Goal: Task Accomplishment & Management: Use online tool/utility

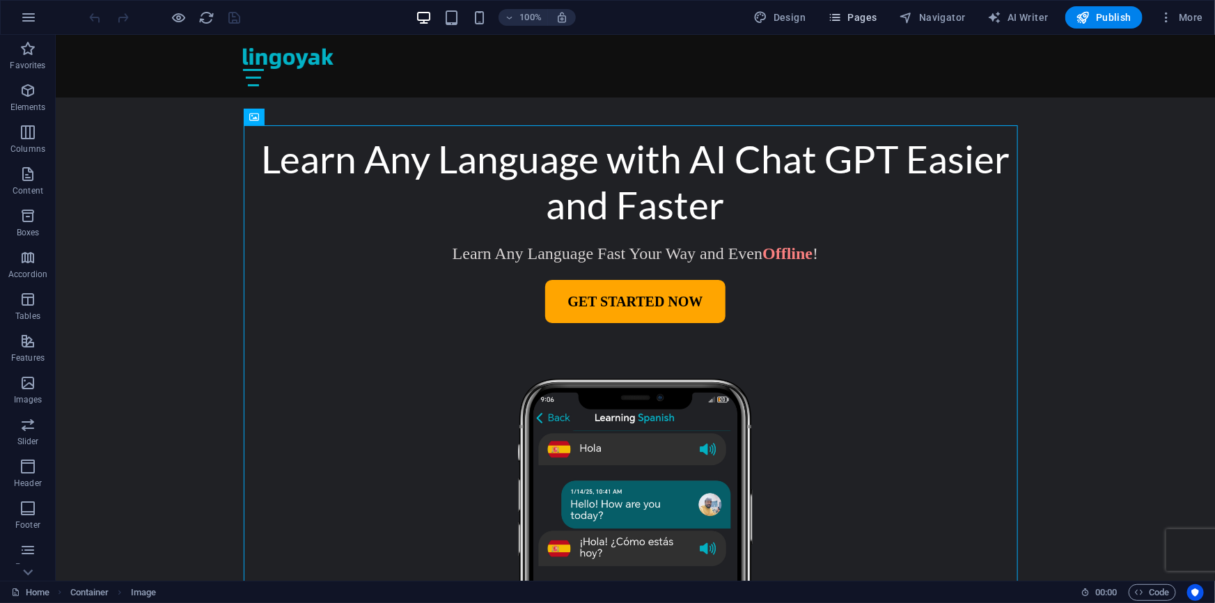
scroll to position [253, 0]
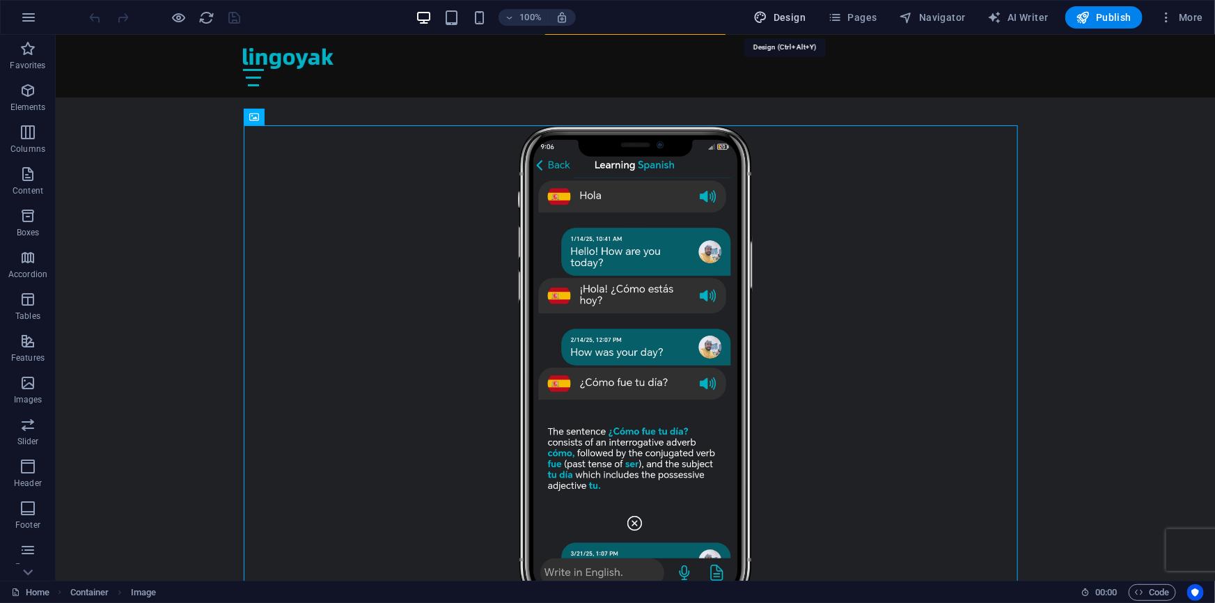
click at [804, 19] on span "Design" at bounding box center [780, 17] width 52 height 14
select select "px"
select select "400"
select select "px"
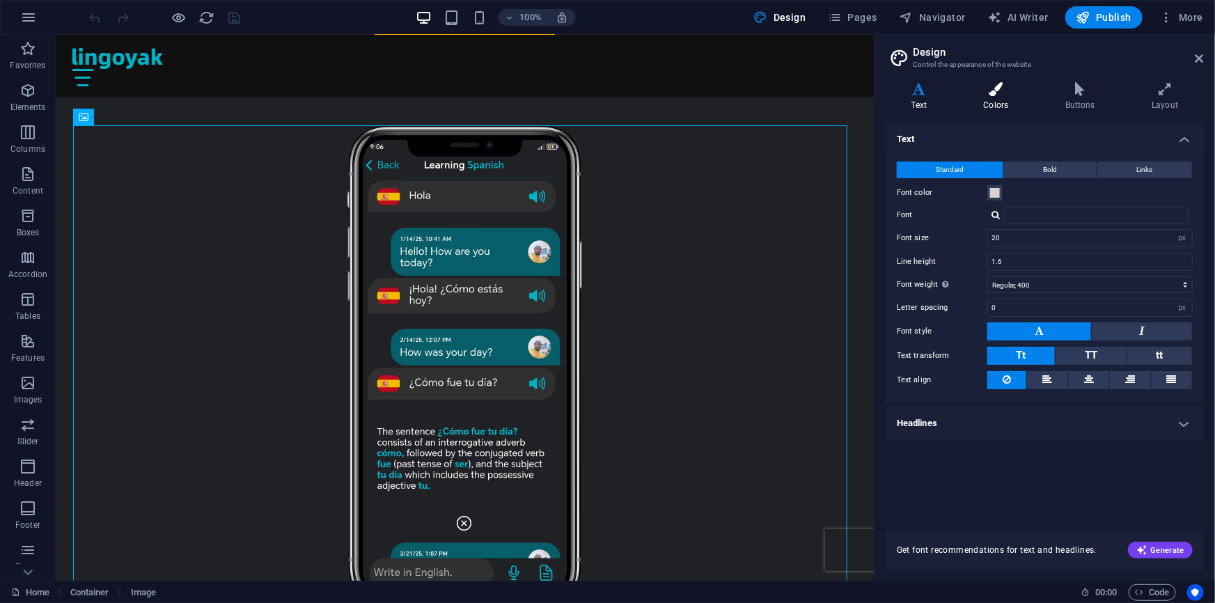
click at [987, 90] on icon at bounding box center [996, 89] width 76 height 14
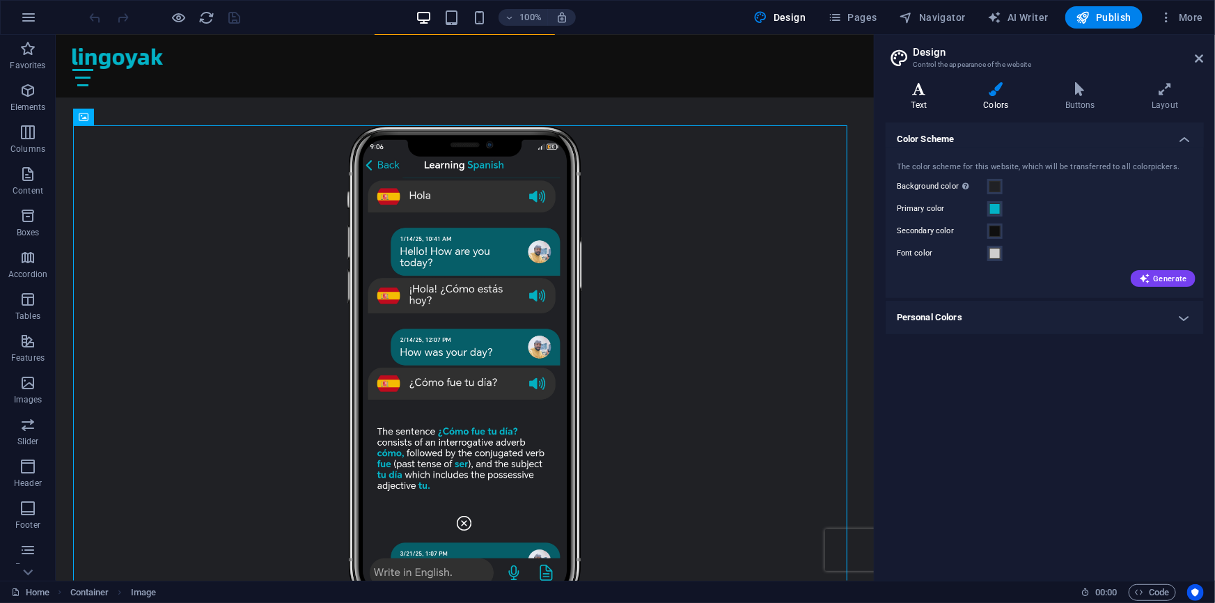
click at [926, 90] on icon at bounding box center [918, 89] width 67 height 14
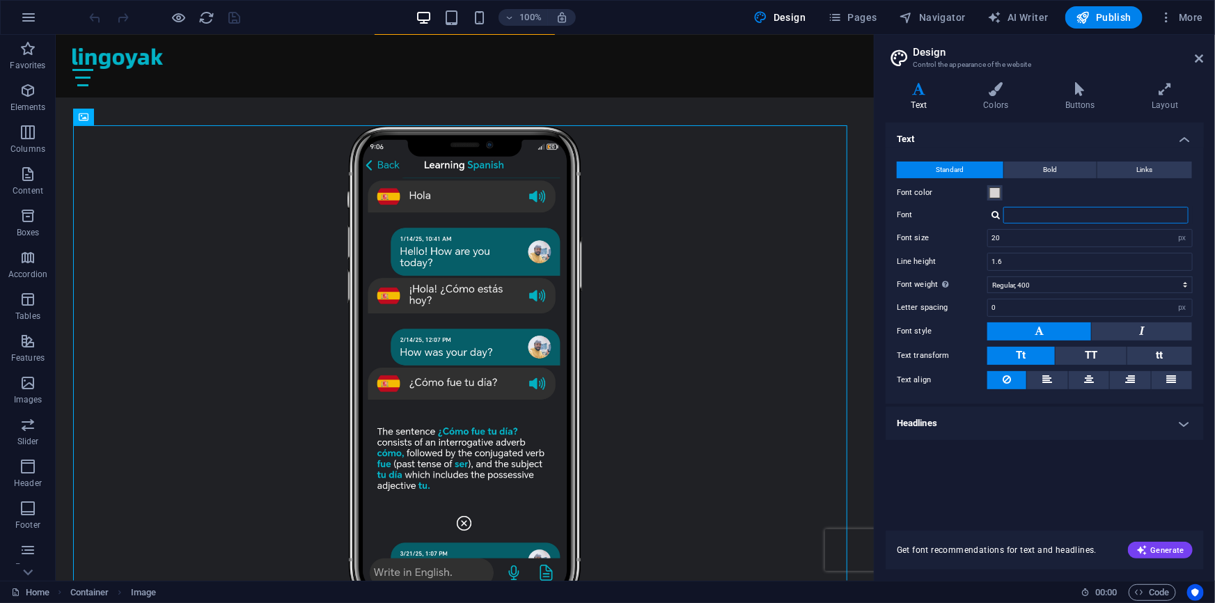
click at [1055, 210] on input "Font" at bounding box center [1095, 215] width 185 height 17
click at [1000, 213] on div at bounding box center [1089, 215] width 205 height 17
click at [992, 212] on div at bounding box center [995, 214] width 8 height 9
click at [1029, 246] on div "Open Sans" at bounding box center [1098, 251] width 184 height 15
type input "Open Sans"
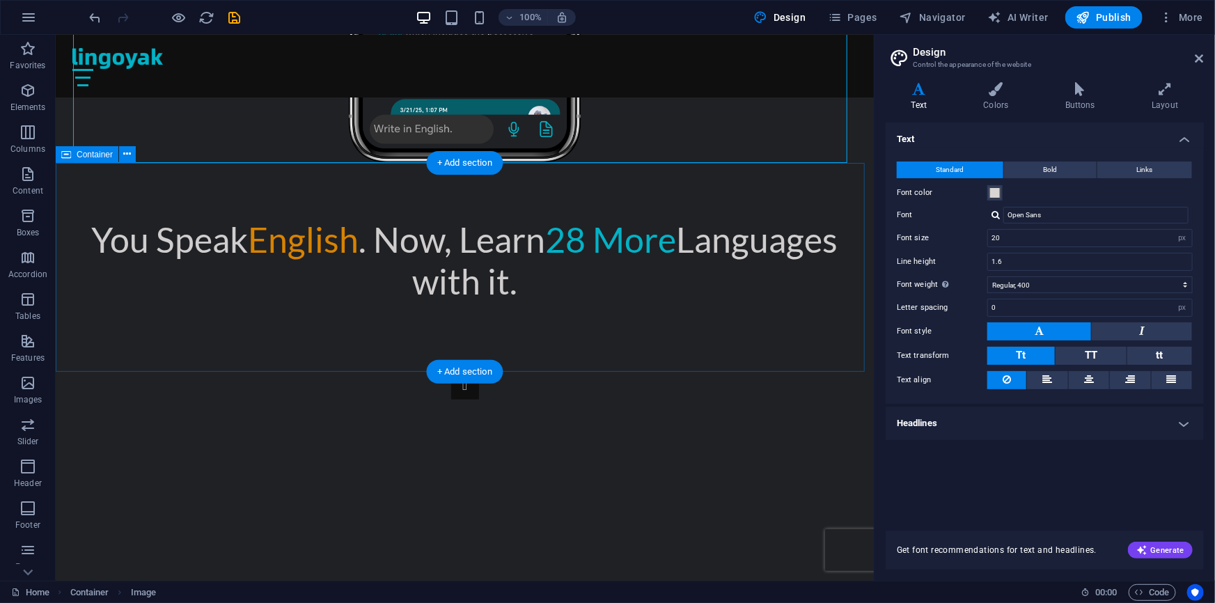
scroll to position [949, 0]
